Goal: Task Accomplishment & Management: Use online tool/utility

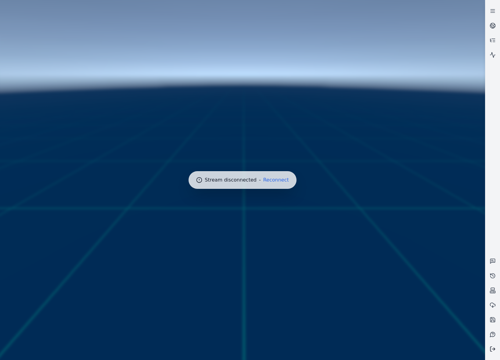
click at [497, 350] on button at bounding box center [493, 349] width 15 height 15
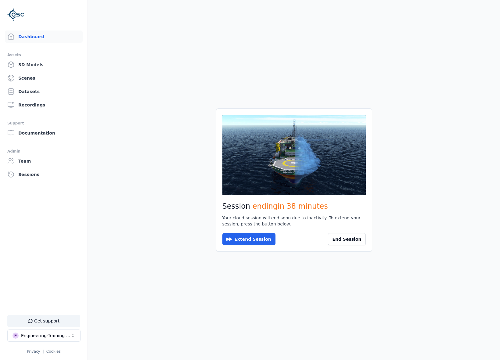
click at [492, 352] on main "Session ending in 38 minutes Your cloud session will end soon due to inactivity…" at bounding box center [294, 180] width 412 height 360
click at [492, 348] on main "Session ending in 38 minutes Your cloud session will end soon due to inactivity…" at bounding box center [294, 180] width 412 height 360
click at [349, 241] on button "End Session" at bounding box center [347, 239] width 38 height 12
click at [363, 239] on button at bounding box center [358, 239] width 15 height 12
click at [239, 238] on button "Start Session" at bounding box center [247, 239] width 49 height 12
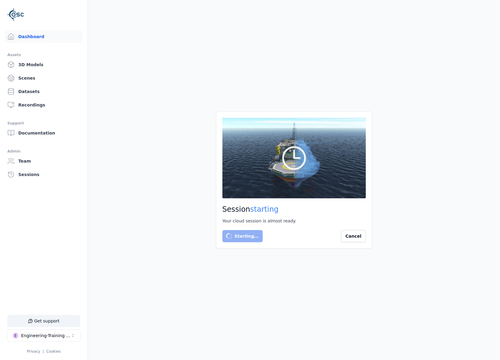
click at [213, 299] on main "Session starting Your cloud session is almost ready. Starting… Cancel" at bounding box center [294, 180] width 412 height 360
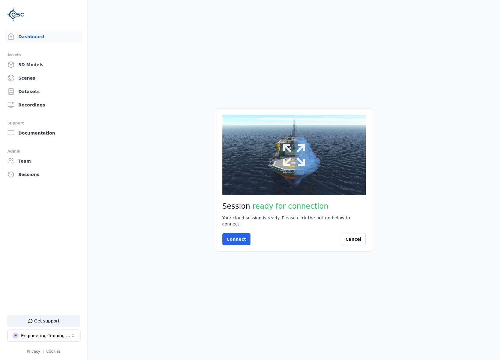
click at [278, 146] on button at bounding box center [294, 155] width 143 height 81
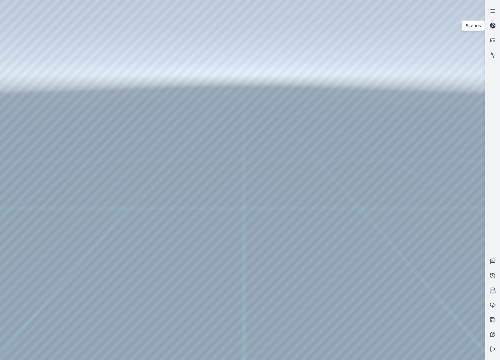
click at [493, 29] on link at bounding box center [493, 25] width 15 height 15
